Goal: Transaction & Acquisition: Purchase product/service

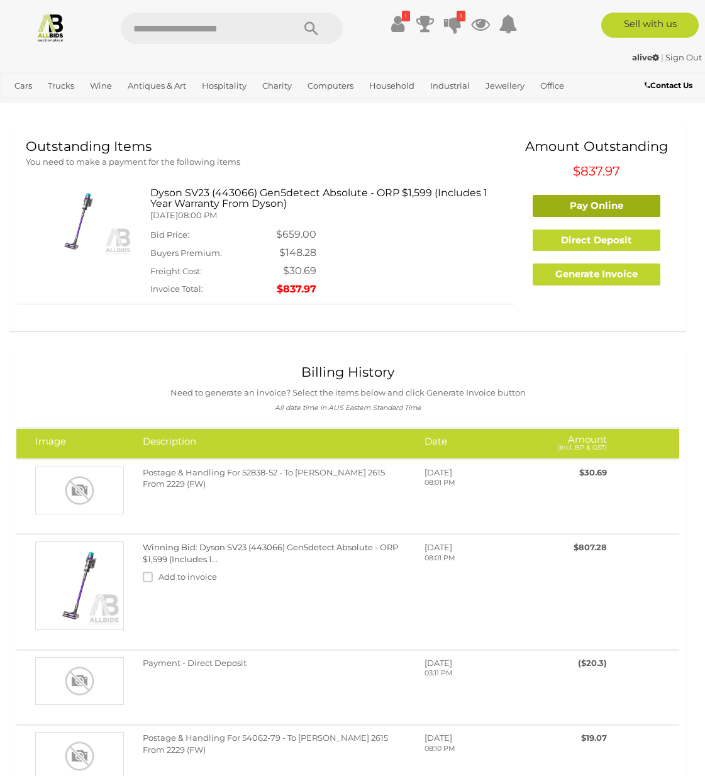
click at [564, 203] on link "Pay Online" at bounding box center [597, 206] width 128 height 22
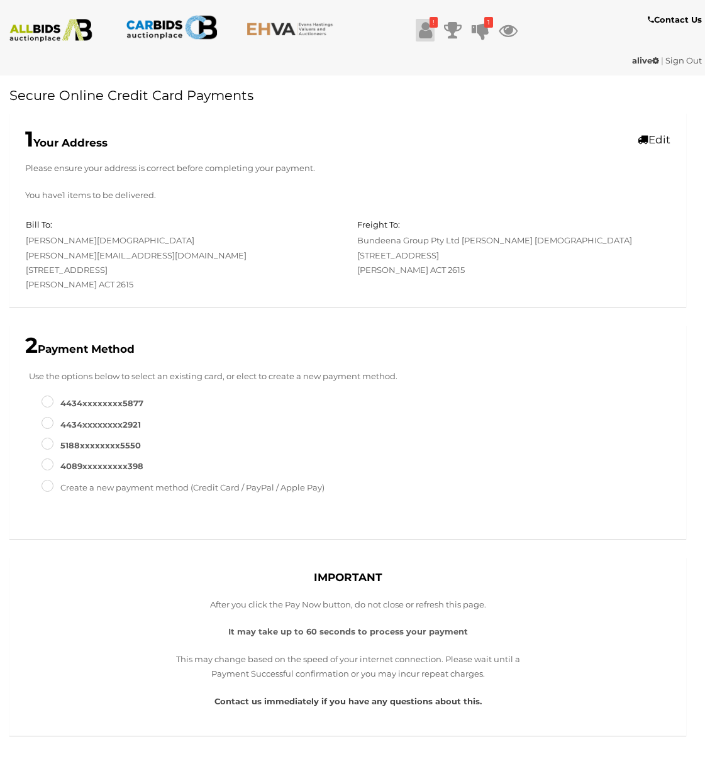
click at [423, 30] on icon at bounding box center [425, 30] width 13 height 23
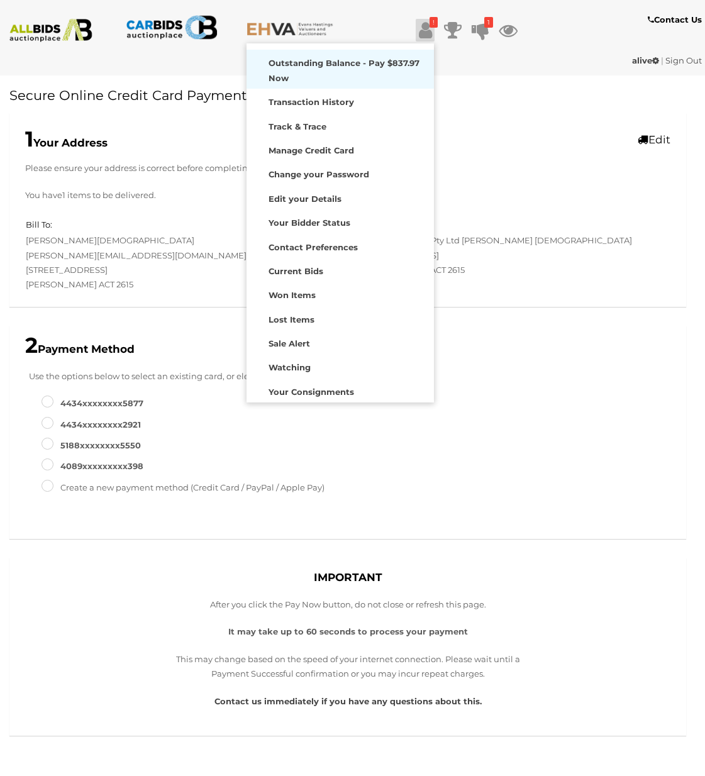
click at [318, 63] on strong "Outstanding Balance - Pay $837.97 Now" at bounding box center [344, 70] width 151 height 25
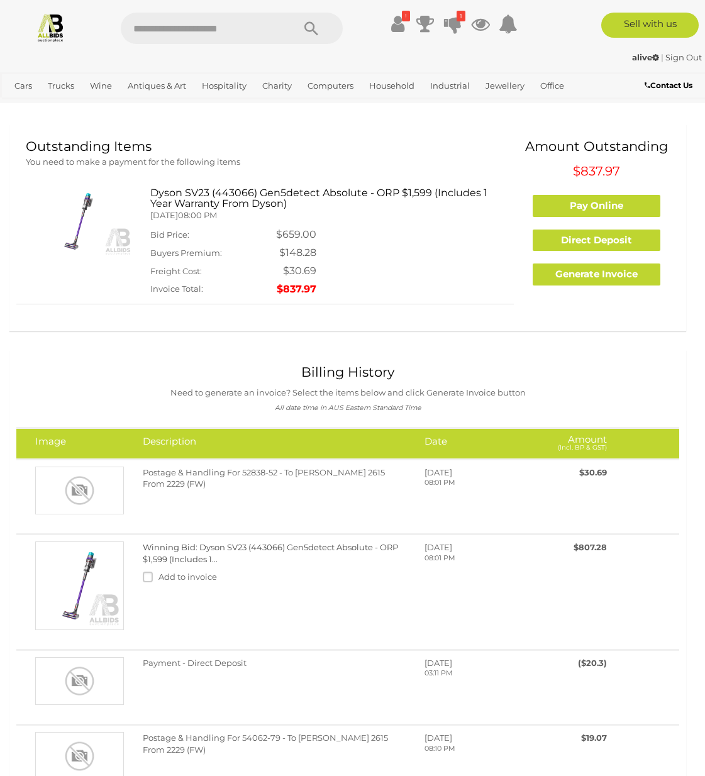
drag, startPoint x: 315, startPoint y: 284, endPoint x: 277, endPoint y: 285, distance: 37.7
click at [277, 285] on div "Dyson SV23 (443066) Gen5detect Absolute - ORP $1,599 (Includes 1 Year Warranty …" at bounding box center [327, 242] width 373 height 111
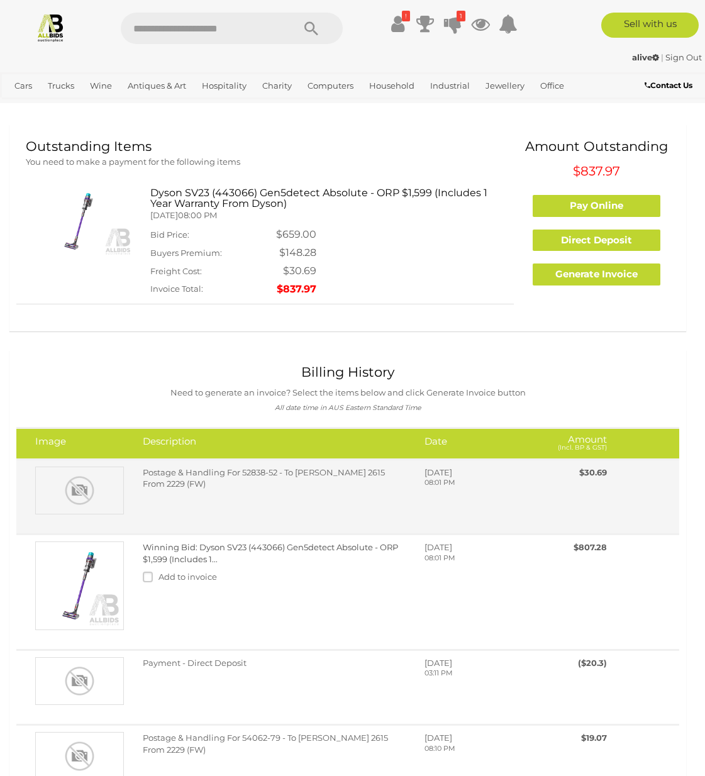
click at [283, 467] on span "Postage & Handling For 52838-52 - To [PERSON_NAME] 2615 From 2229 (FW)" at bounding box center [264, 478] width 242 height 22
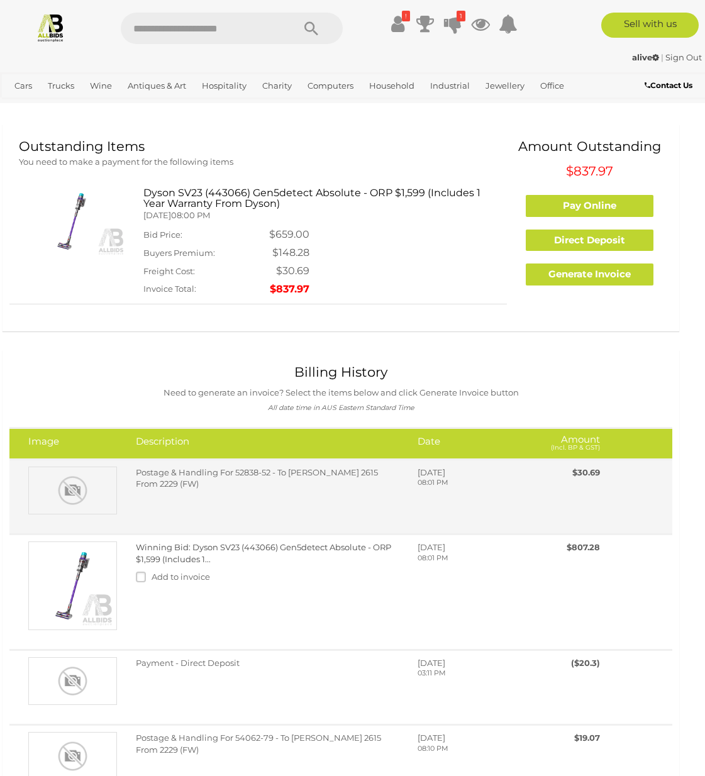
click at [187, 467] on div "Postage & Handling For 52838-52 - To [PERSON_NAME] 2615 From 2229 (FW)" at bounding box center [267, 482] width 282 height 30
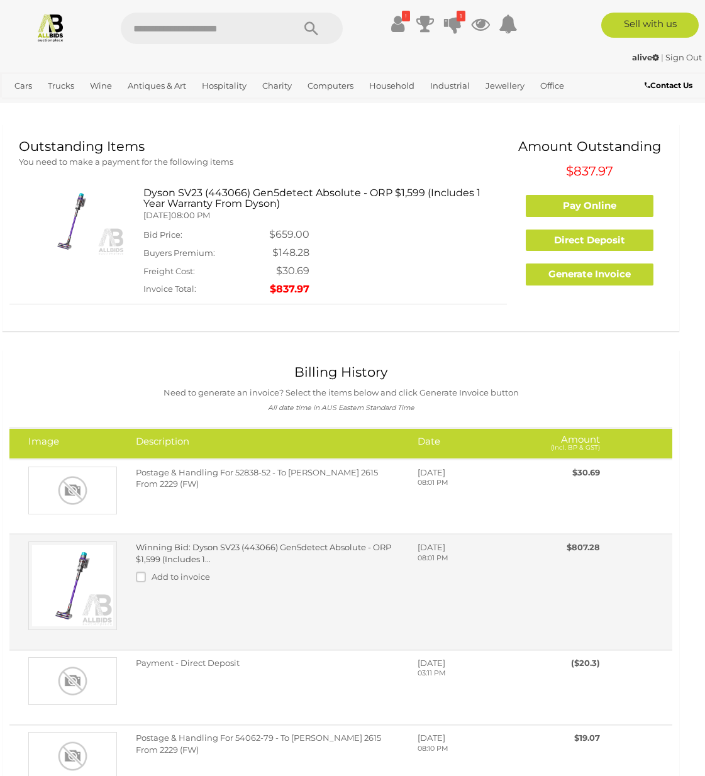
click at [193, 542] on link "Winning Bid: Dyson SV23 (443066) Gen5detect Absolute - ORP $1,599 (Includes 1..." at bounding box center [263, 553] width 255 height 22
